Goal: Task Accomplishment & Management: Use online tool/utility

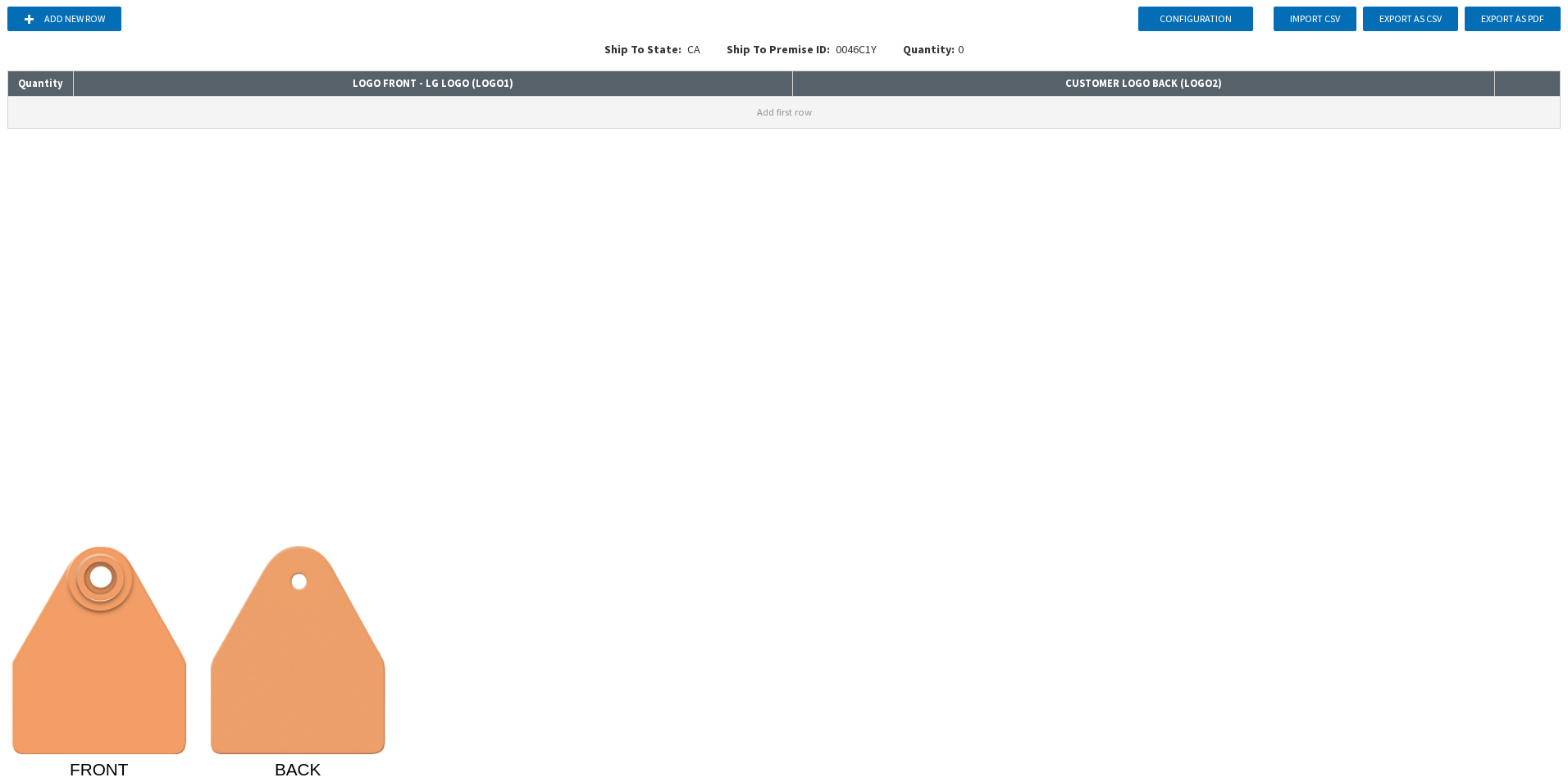
click at [507, 115] on button "Add first row" at bounding box center [783, 112] width 1551 height 32
click at [506, 114] on input at bounding box center [432, 107] width 718 height 23
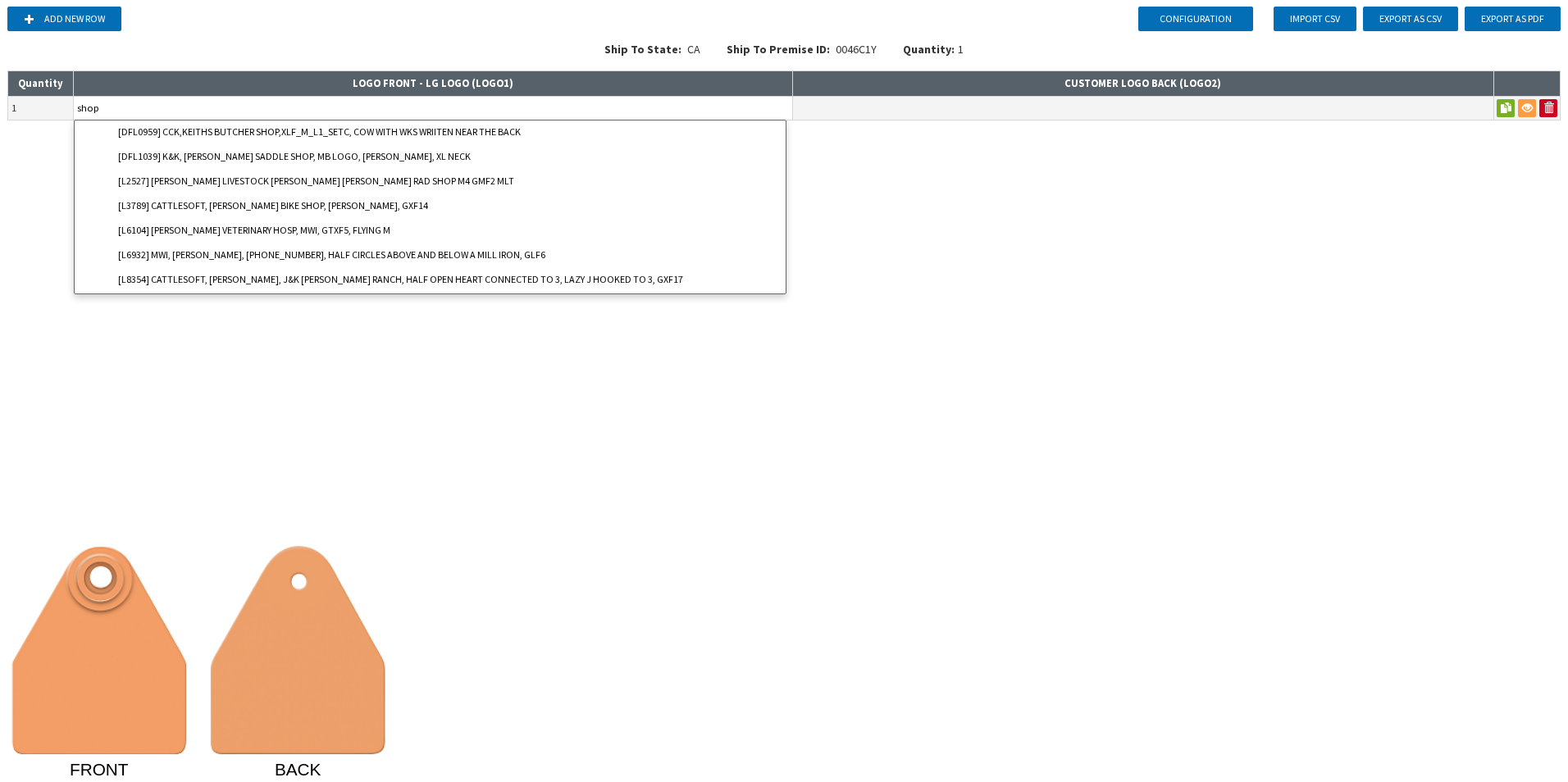
drag, startPoint x: 250, startPoint y: 105, endPoint x: 23, endPoint y: 103, distance: 227.0
click at [23, 103] on tr "1 shop [DFL0959] CCK,KEITHS BUTCHER SHOP,XLF_M_L1_SETC, COW WITH WKS WRIITEN NE…" at bounding box center [784, 107] width 1552 height 24
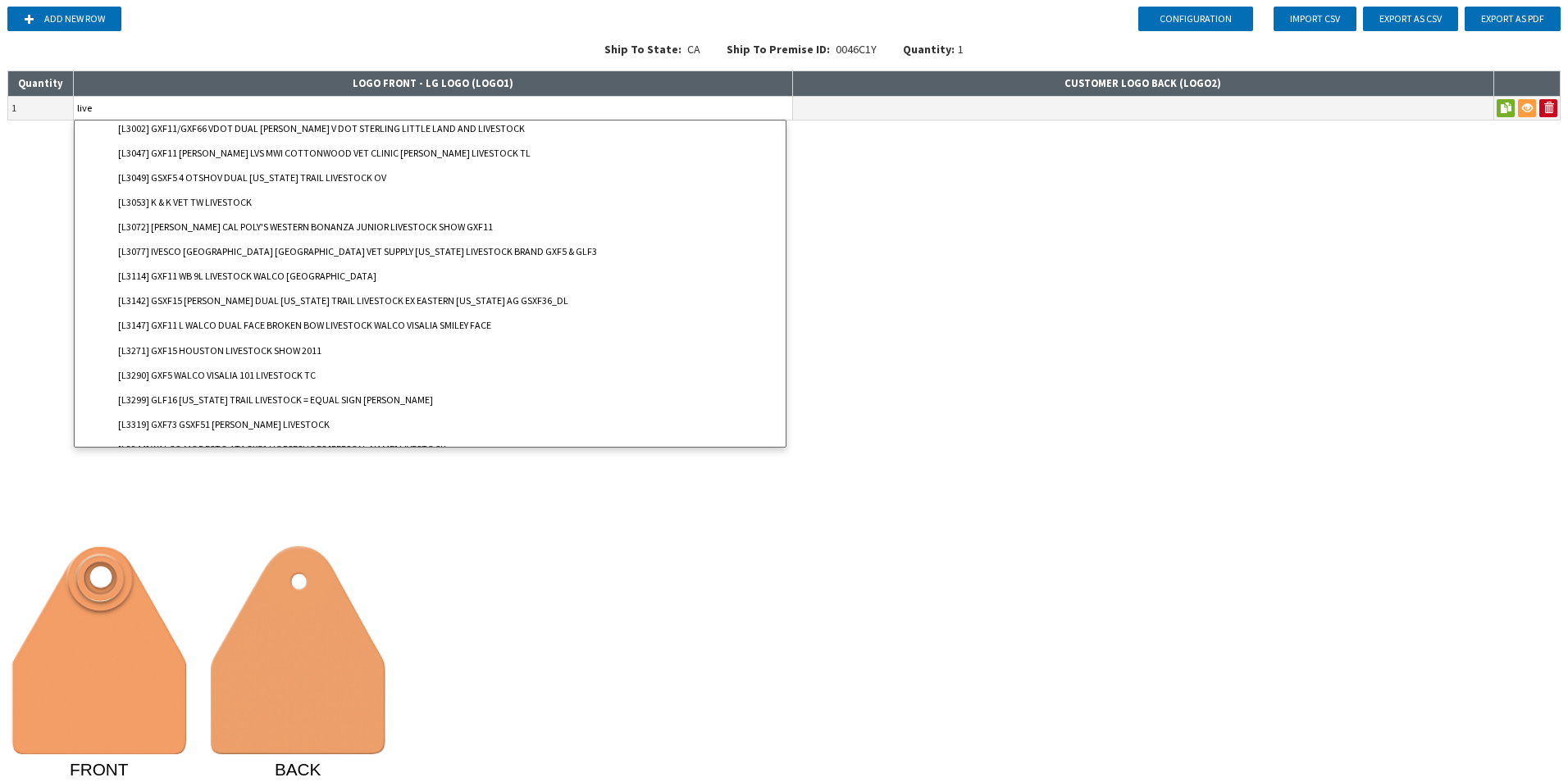
scroll to position [2660, 0]
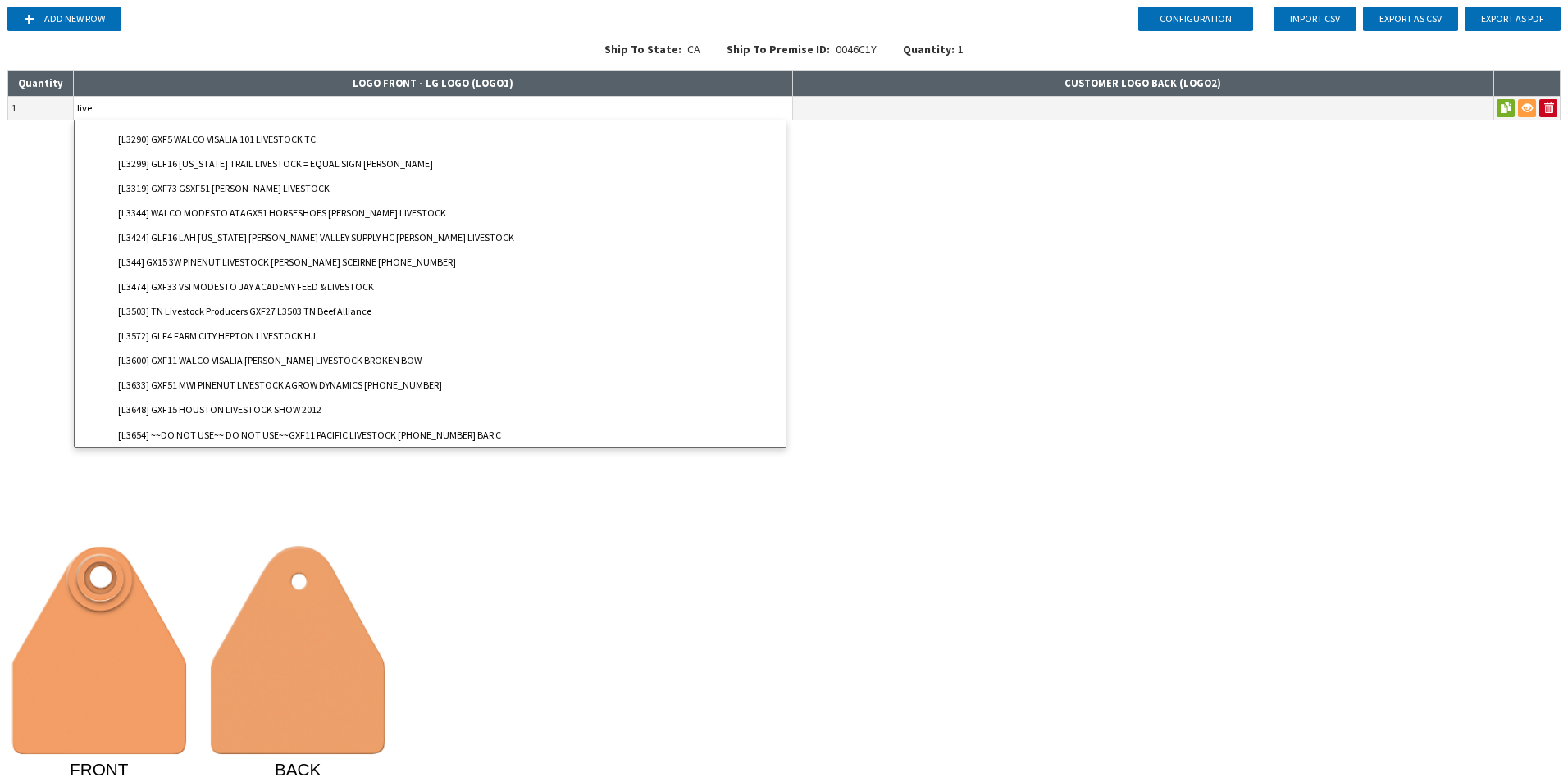
drag, startPoint x: 215, startPoint y: 110, endPoint x: -3, endPoint y: 102, distance: 218.1
click at [0, 102] on html "Configuration Add new row Import CSV Export as CSV Export as PDF Ship To State:…" at bounding box center [784, 391] width 1568 height 782
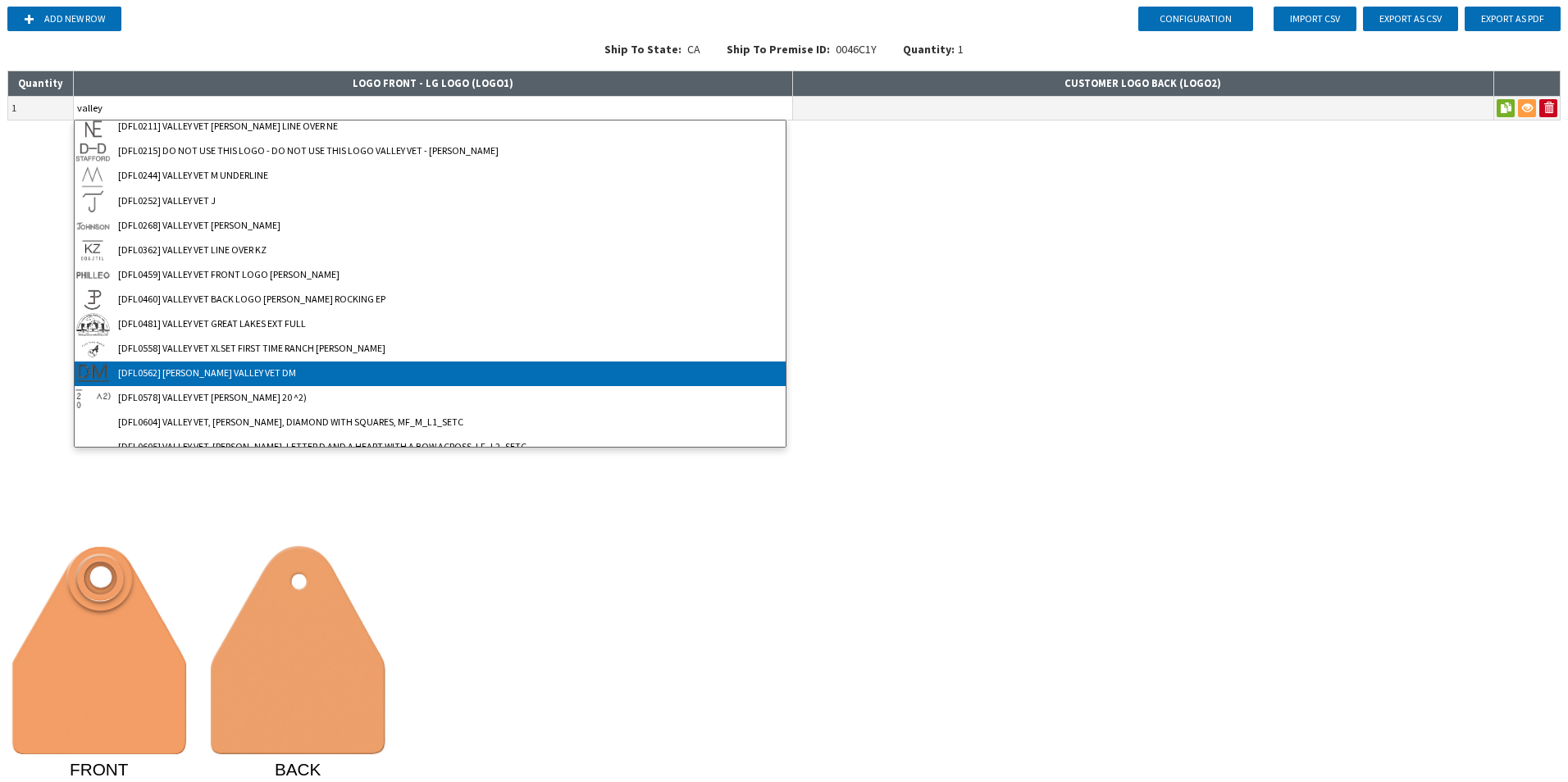
scroll to position [0, 0]
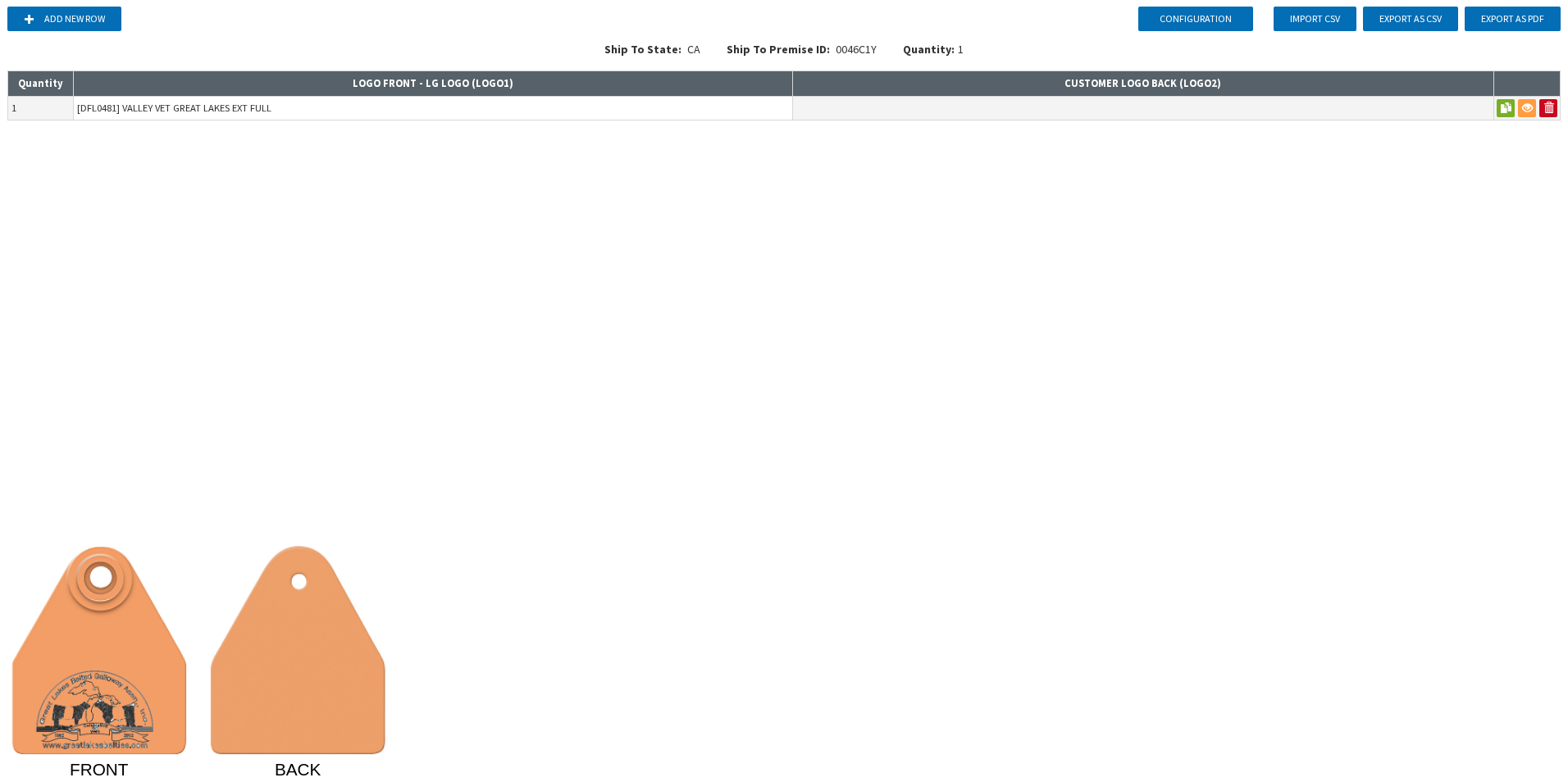
type input "[DFL0481] VALLEY VET GREAT LAKES EXT FULL"
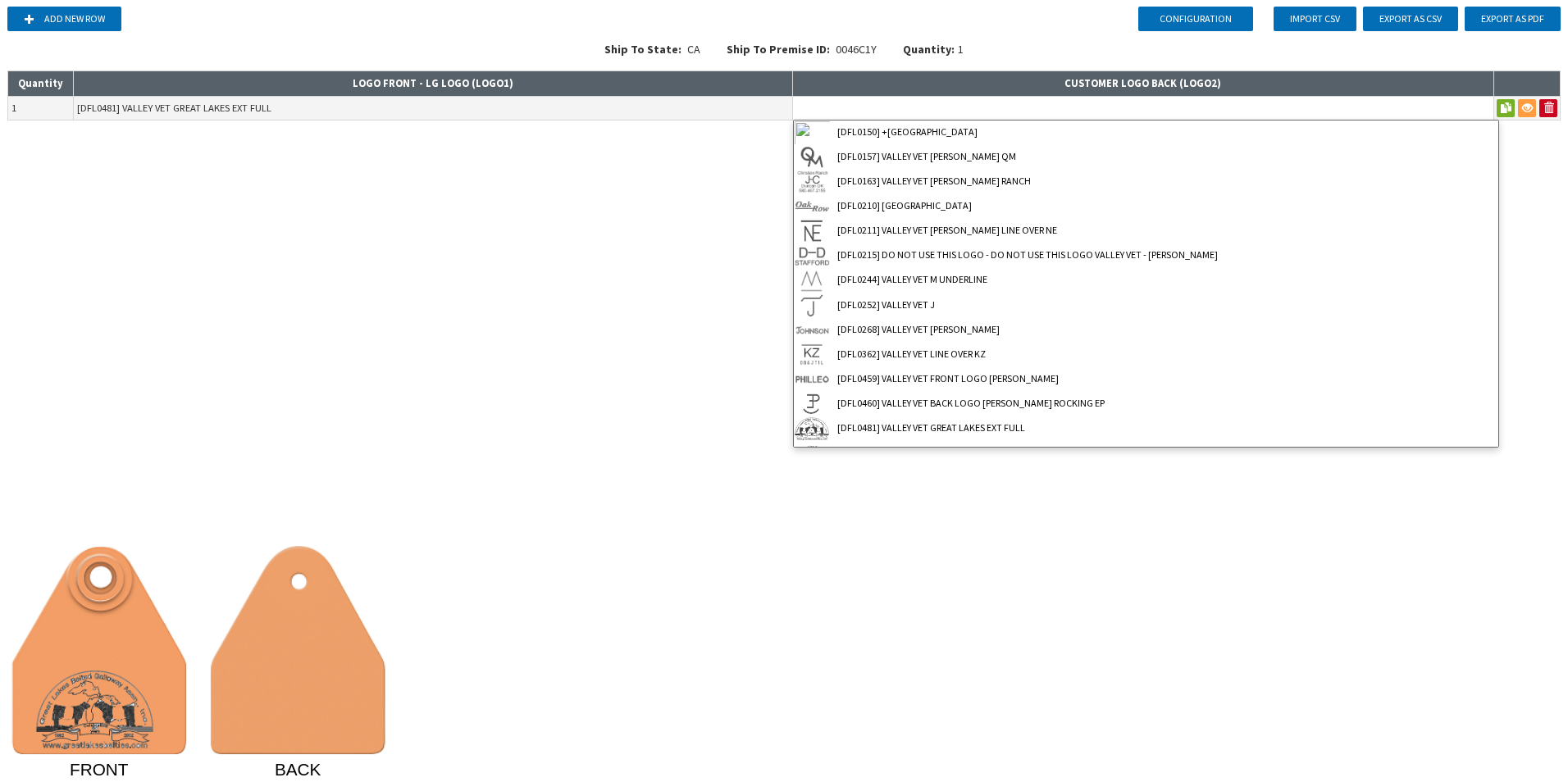
click at [972, 113] on input at bounding box center [1143, 107] width 700 height 23
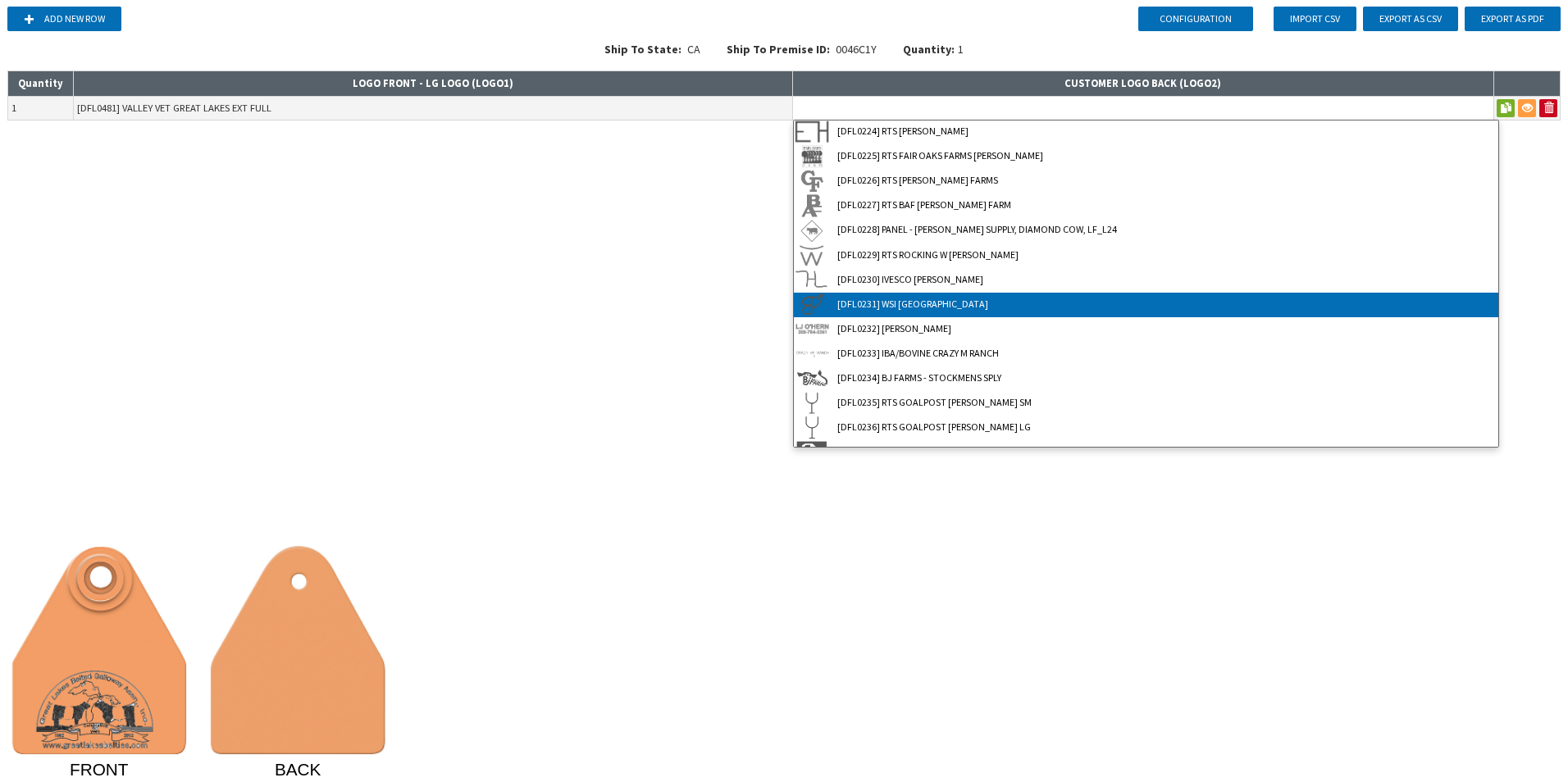
scroll to position [3617, 0]
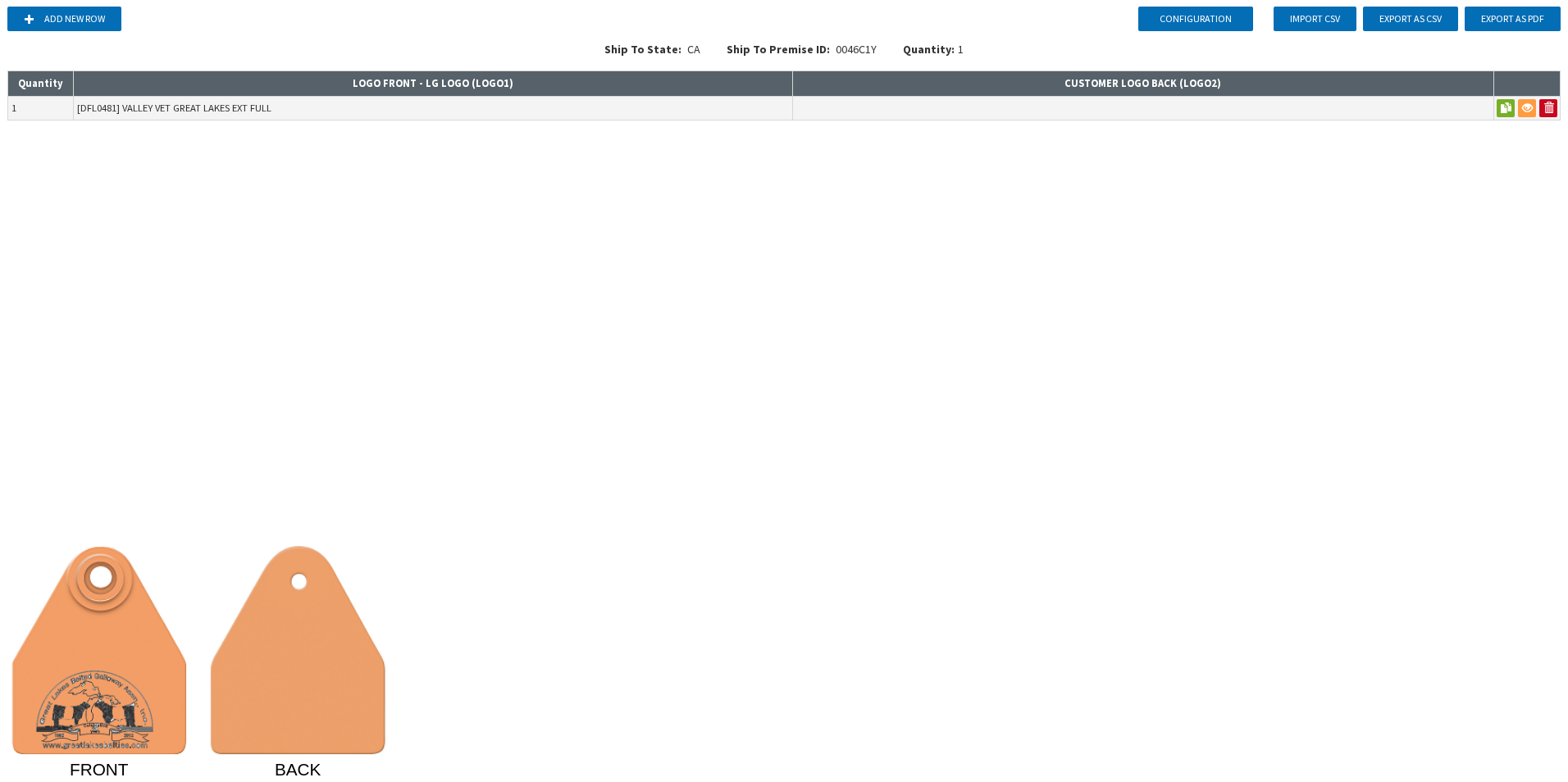
click at [651, 230] on div "Configuration Add new row Import CSV Export as CSV Export as PDF Ship To State:…" at bounding box center [784, 391] width 1568 height 782
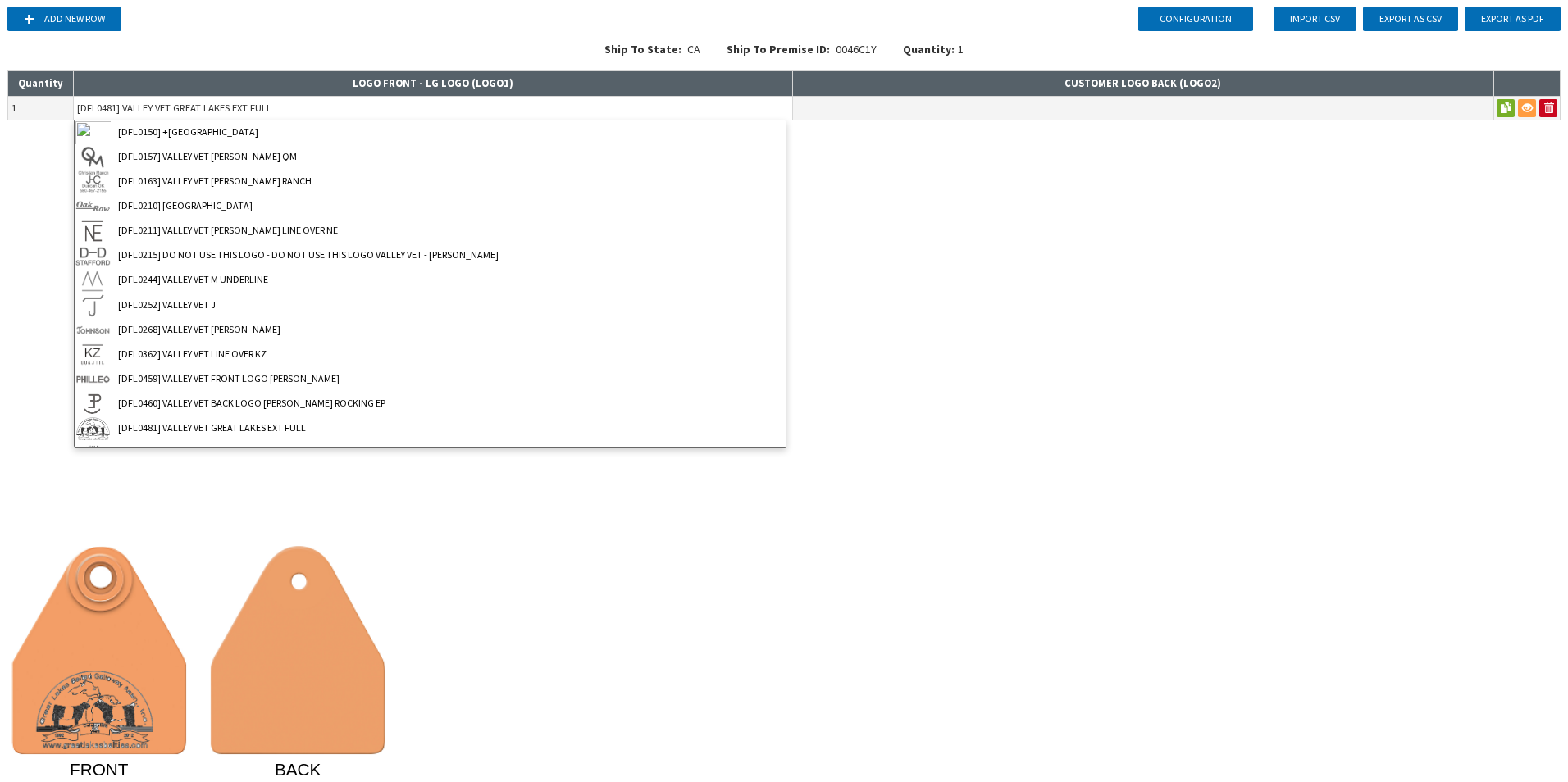
click at [409, 112] on input "[DFL0481] VALLEY VET GREAT LAKES EXT FULL" at bounding box center [432, 107] width 718 height 23
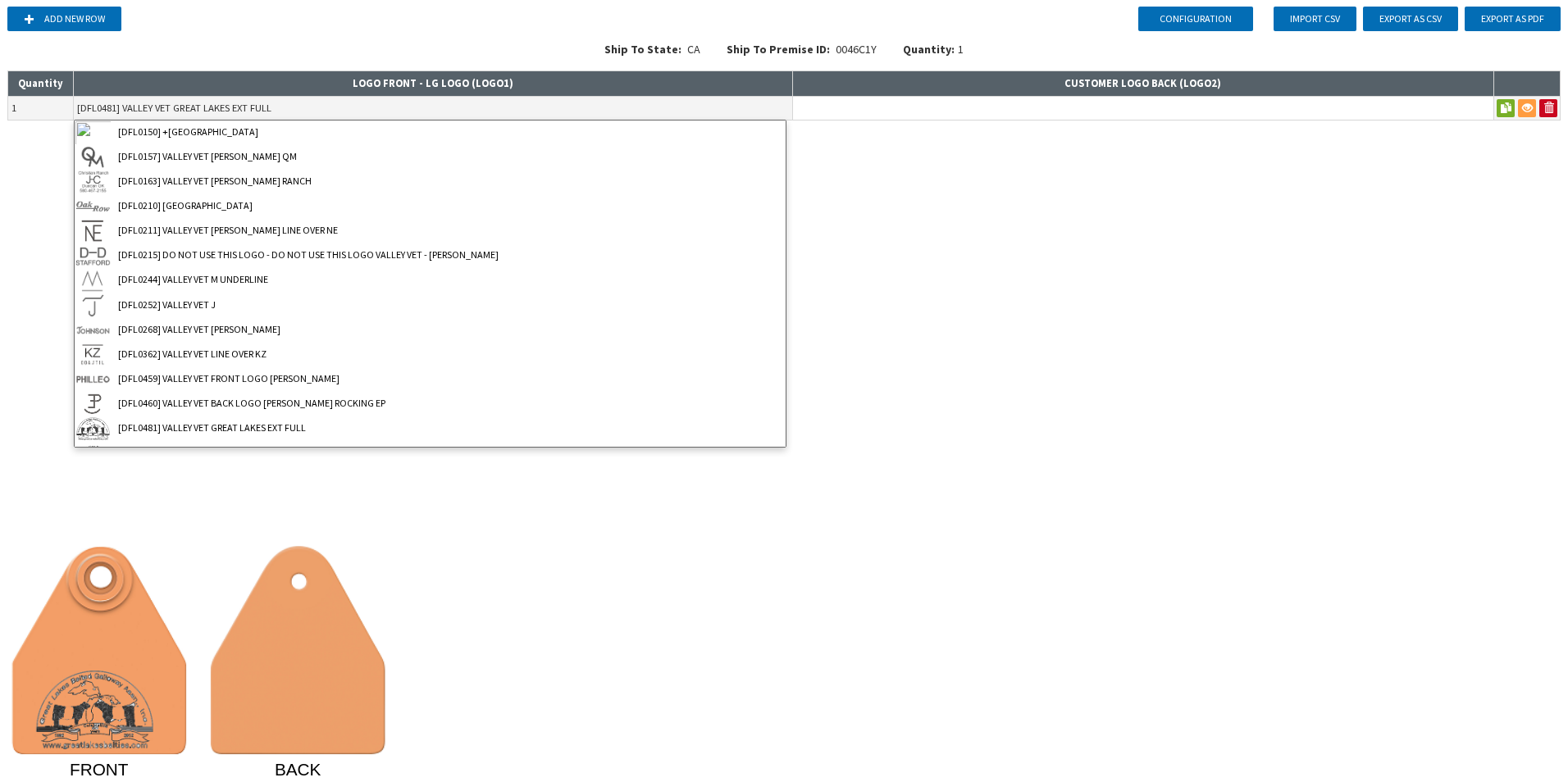
click at [1090, 116] on input at bounding box center [1143, 107] width 700 height 23
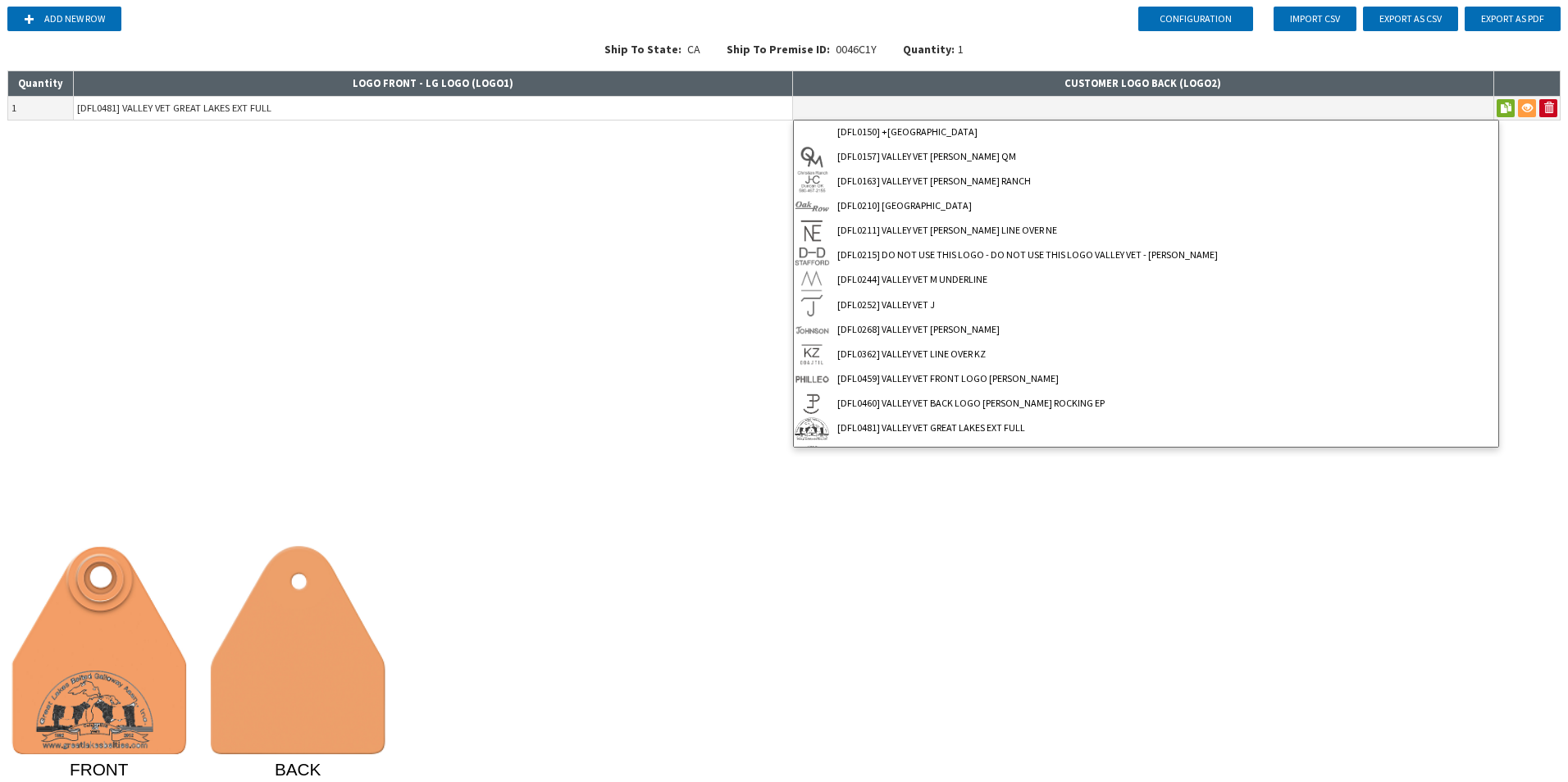
click at [735, 111] on input "[DFL0481] VALLEY VET GREAT LAKES EXT FULL" at bounding box center [432, 107] width 718 height 23
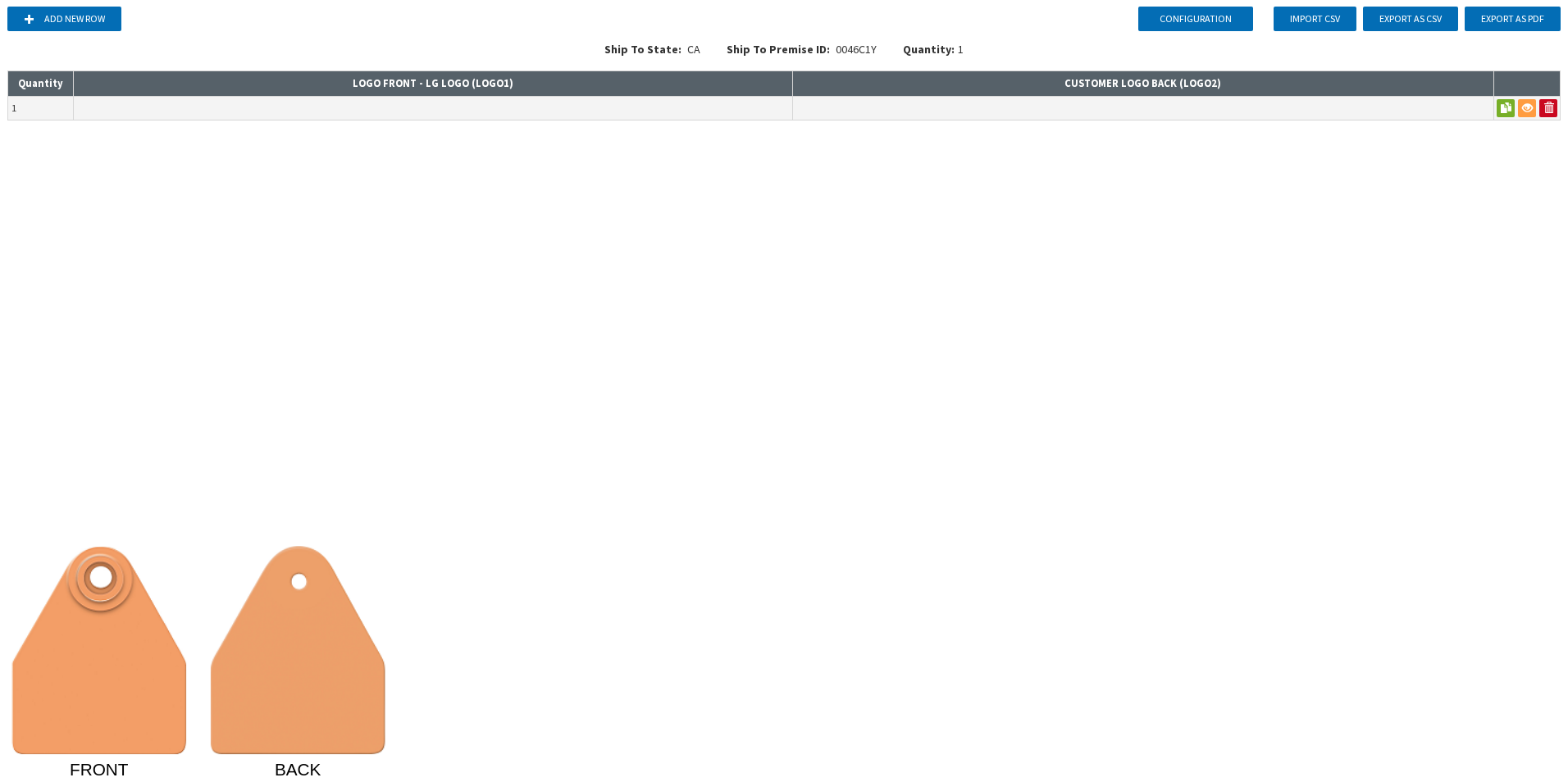
click at [377, 203] on div "Configuration Add new row Import CSV Export as CSV Export as PDF Ship To State:…" at bounding box center [784, 391] width 1568 height 782
click at [276, 98] on input at bounding box center [432, 107] width 718 height 23
click at [445, 103] on input at bounding box center [432, 107] width 718 height 23
click at [527, 111] on input at bounding box center [432, 107] width 718 height 23
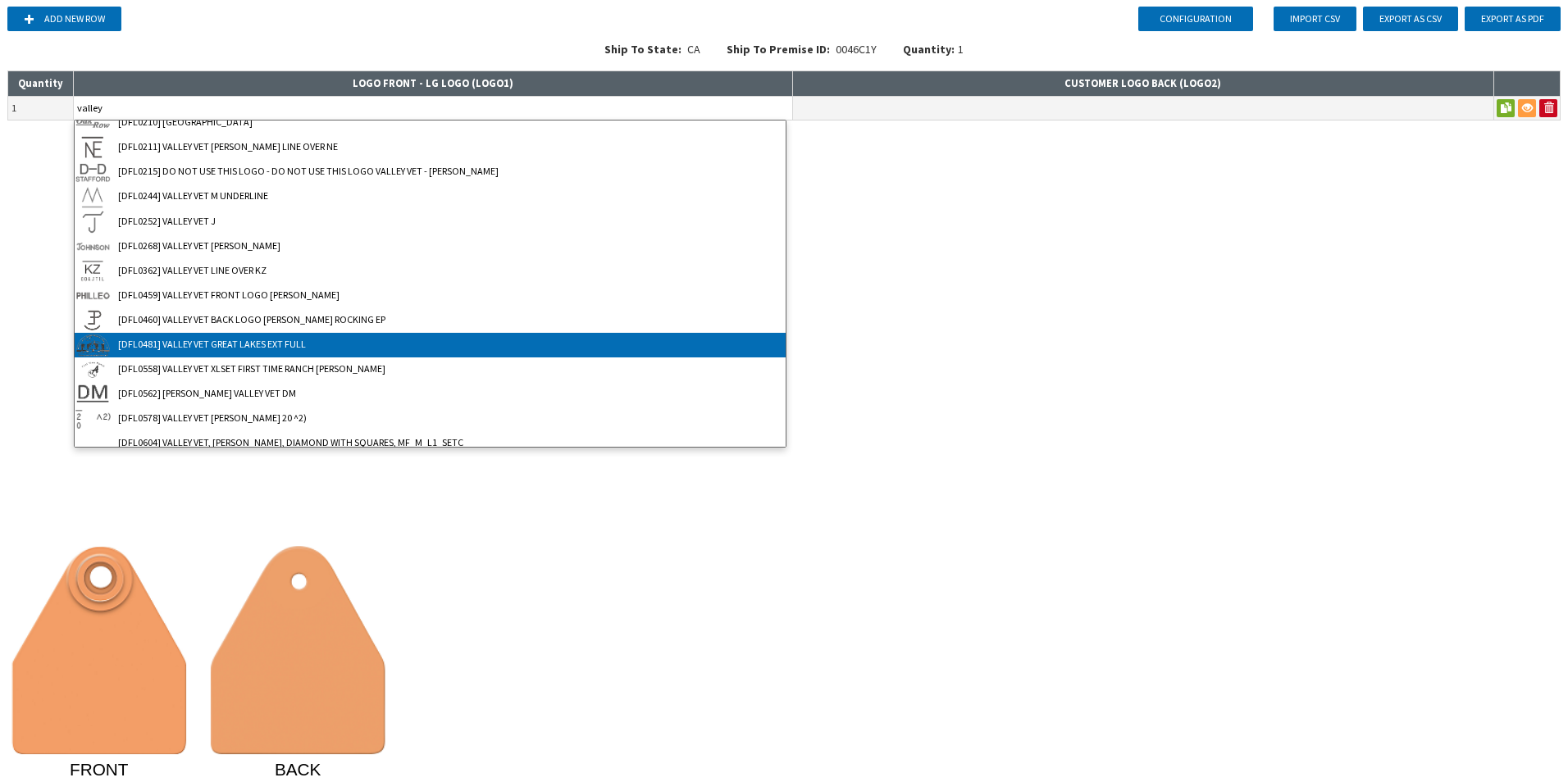
scroll to position [0, 0]
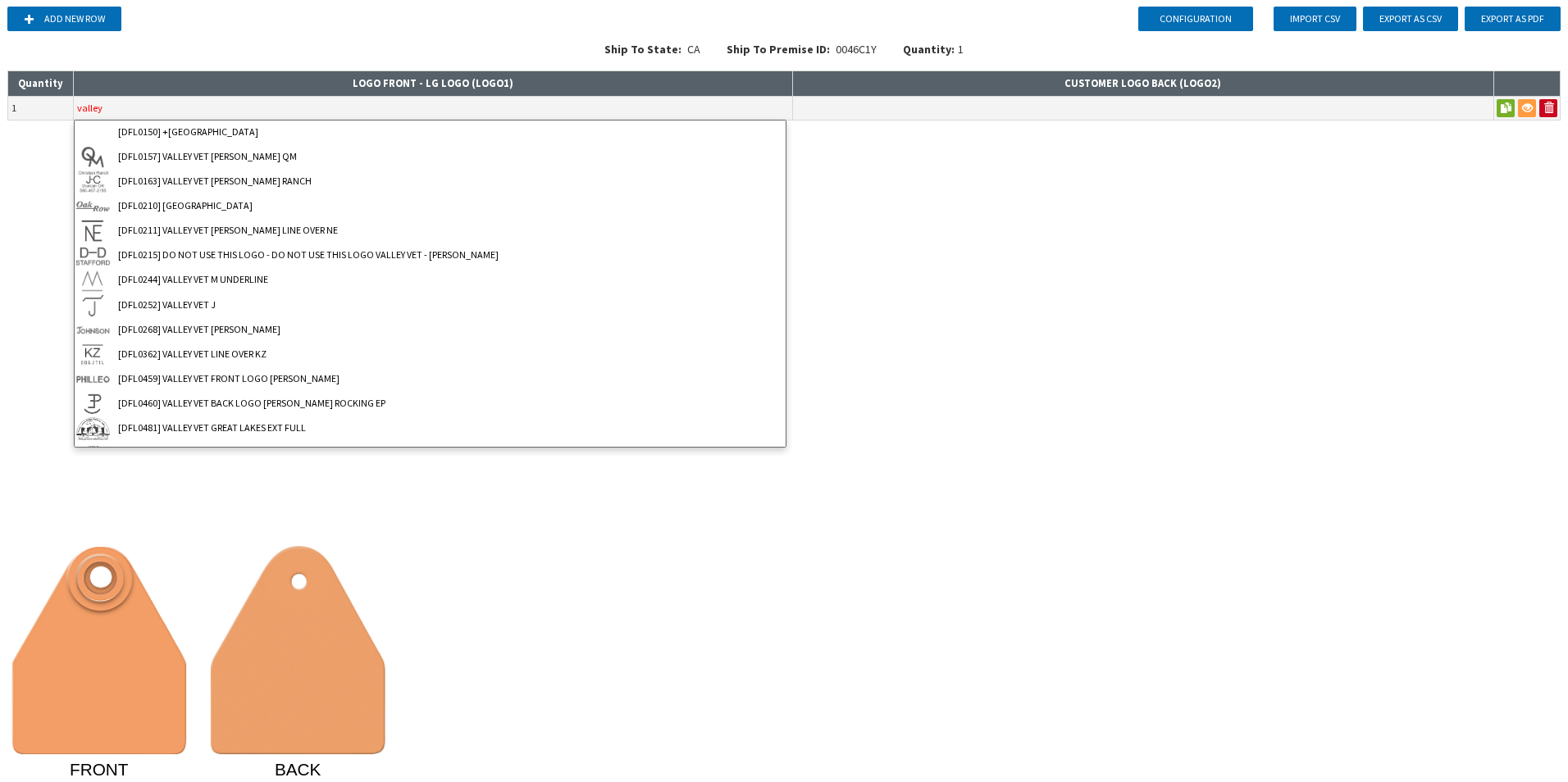
click at [952, 479] on div "Configuration Add new row Import CSV Export as CSV Export as PDF Ship To State:…" at bounding box center [784, 391] width 1568 height 782
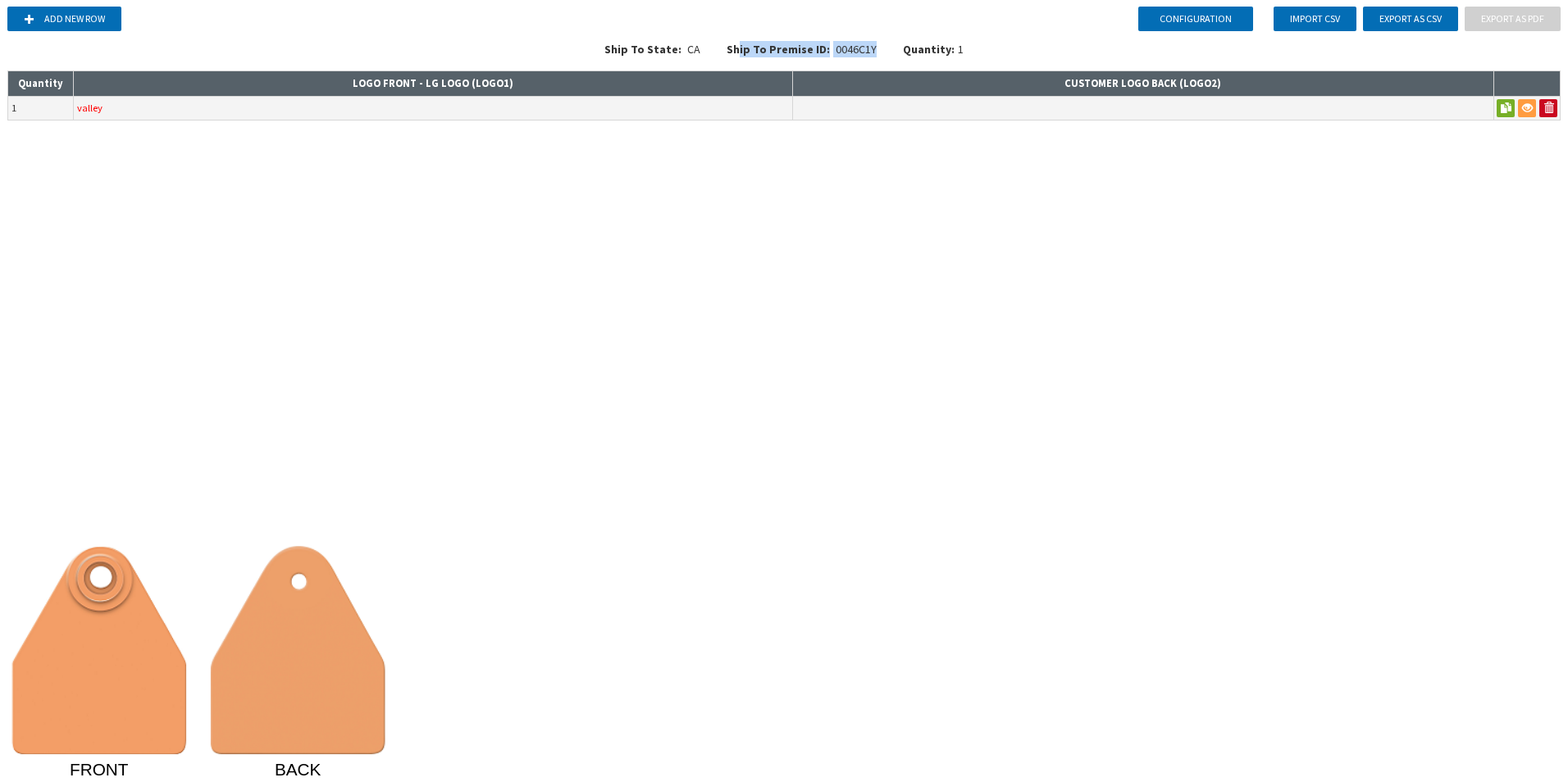
drag, startPoint x: 731, startPoint y: 49, endPoint x: 870, endPoint y: 54, distance: 139.1
click at [870, 54] on div "Ship To Premise ID: 0046C1Y" at bounding box center [801, 54] width 176 height 27
click at [870, 49] on div "Ship To Premise ID: 0046C1Y" at bounding box center [801, 54] width 176 height 27
drag, startPoint x: 725, startPoint y: 50, endPoint x: 817, endPoint y: 52, distance: 92.0
click at [817, 52] on span "Ship To Premise ID:" at bounding box center [778, 48] width 103 height 15
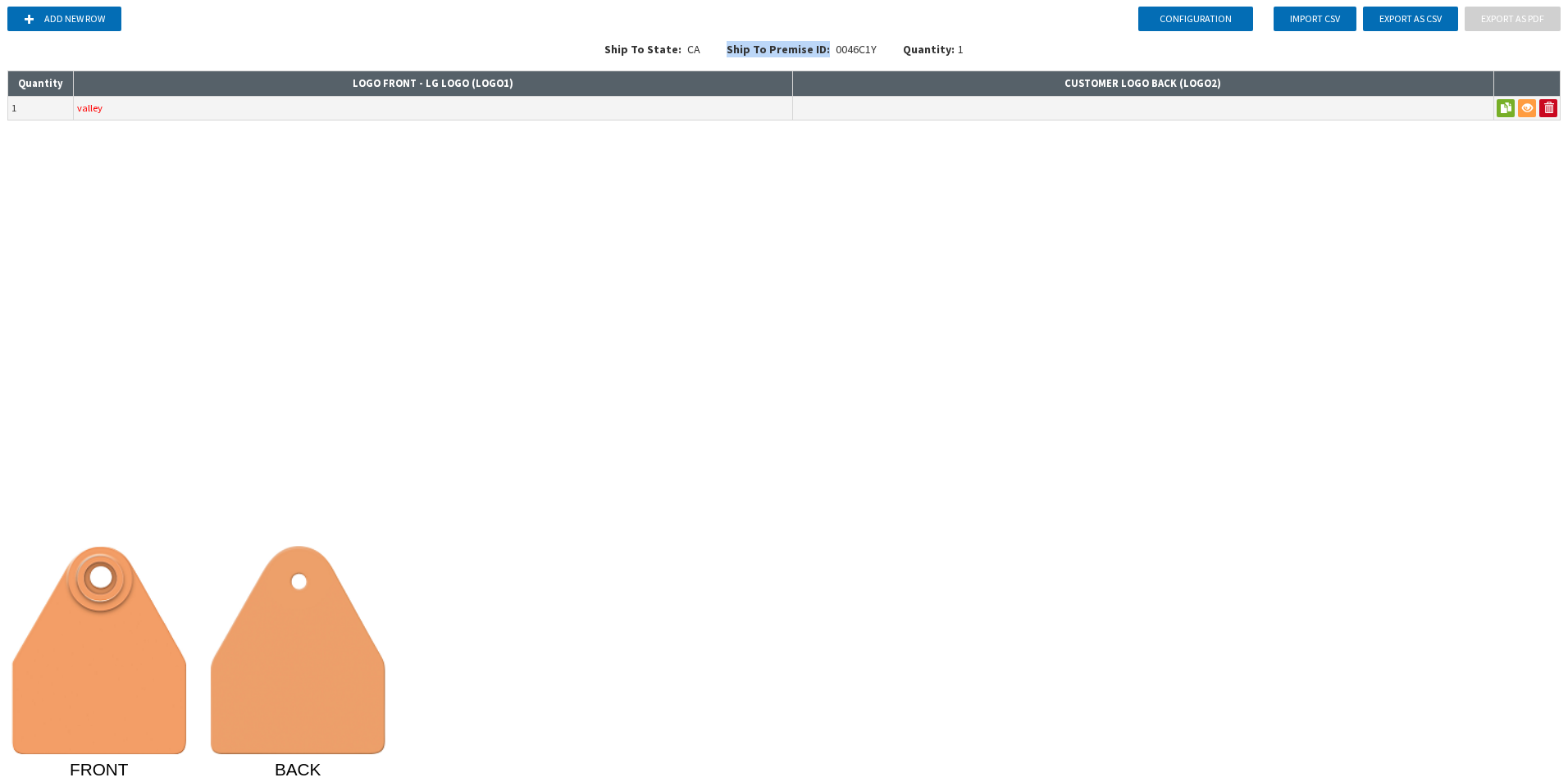
drag, startPoint x: 817, startPoint y: 52, endPoint x: 874, endPoint y: 169, distance: 130.1
click at [874, 169] on div "Configuration Add new row Import CSV Export as CSV Export as PDF Ship To State:…" at bounding box center [784, 391] width 1568 height 782
drag, startPoint x: 830, startPoint y: 47, endPoint x: 873, endPoint y: 49, distance: 43.0
click at [873, 49] on div "Ship To Premise ID: 0046C1Y" at bounding box center [801, 54] width 176 height 27
click at [130, 116] on input "valley" at bounding box center [432, 107] width 718 height 23
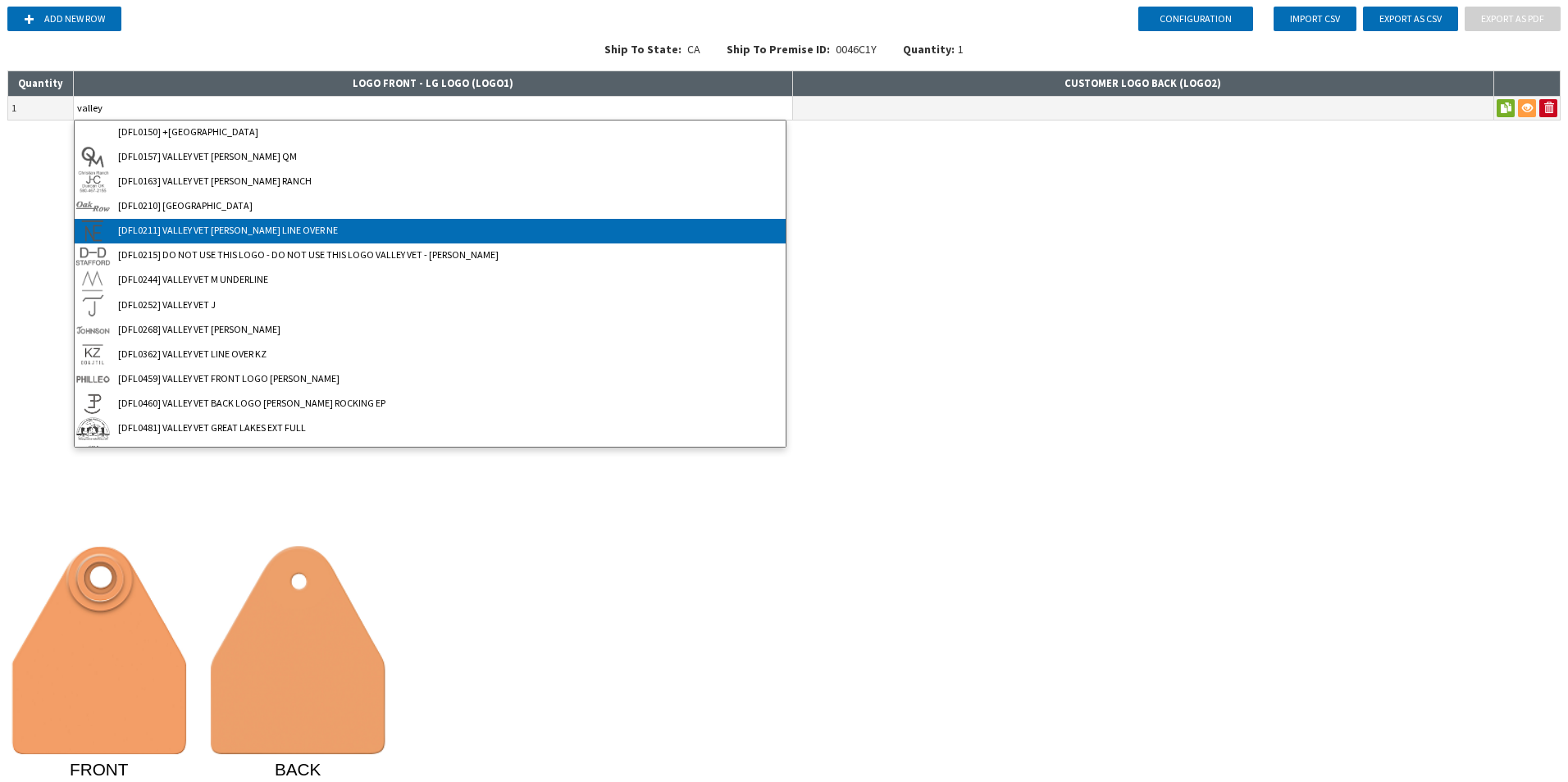
type input "[DFL0211] VALLEY VET [PERSON_NAME] LINE OVER NE"
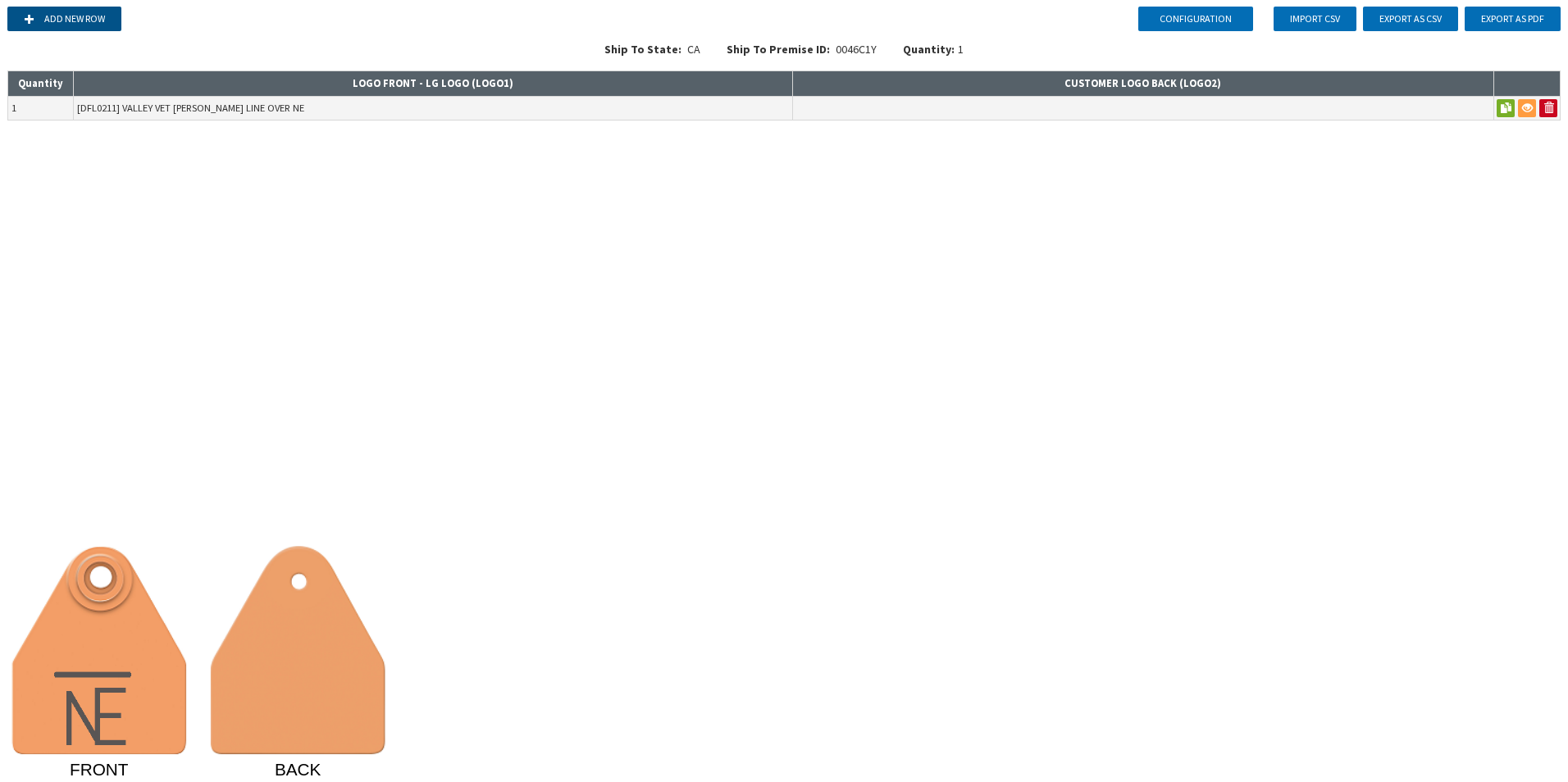
click at [38, 20] on button "Add new row" at bounding box center [64, 19] width 114 height 25
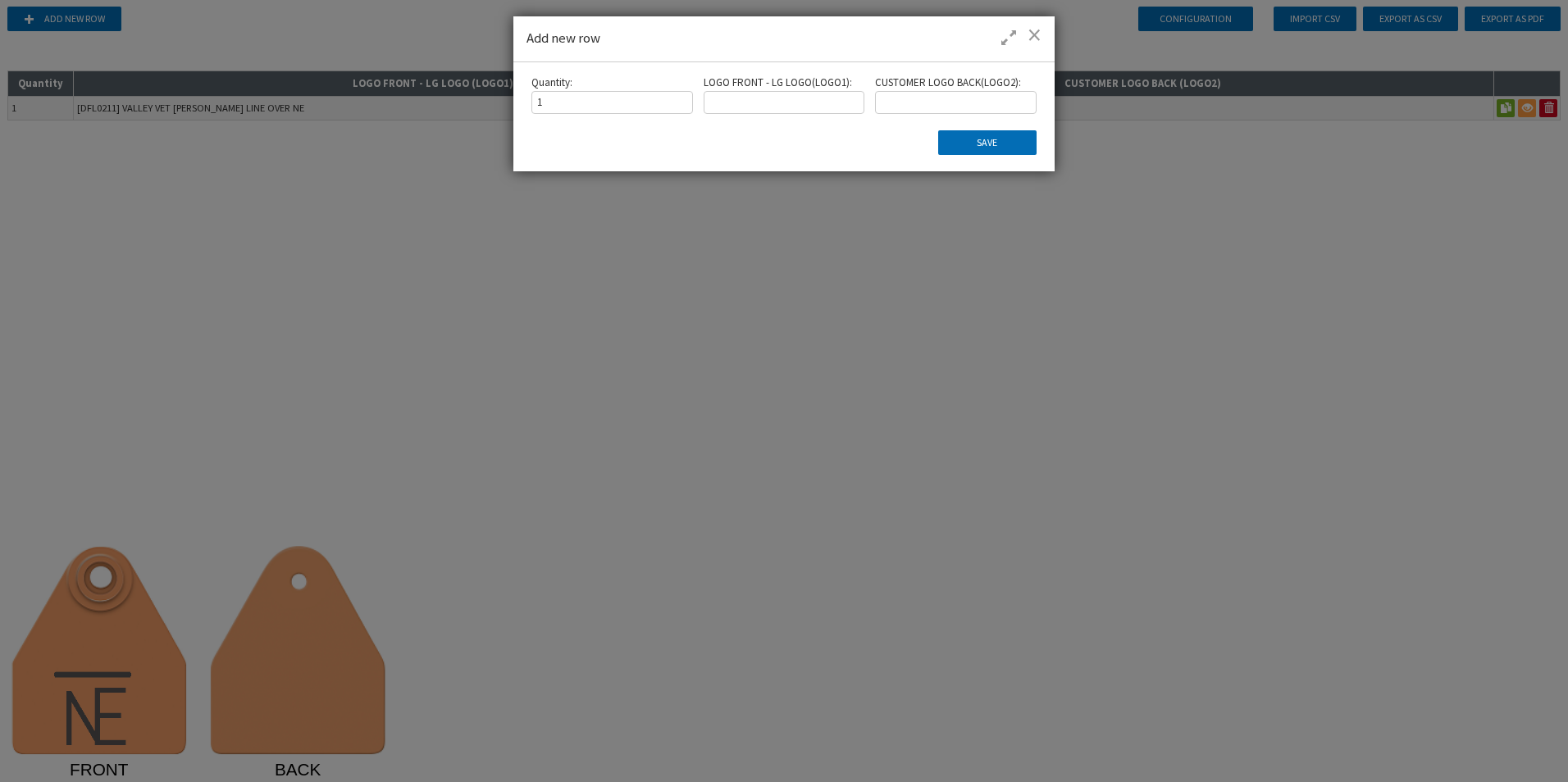
click at [751, 100] on input at bounding box center [784, 101] width 162 height 23
